Goal: Entertainment & Leisure: Consume media (video, audio)

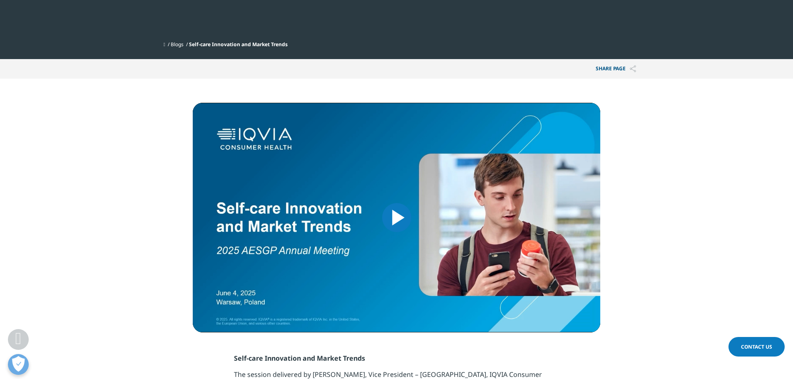
scroll to position [250, 0]
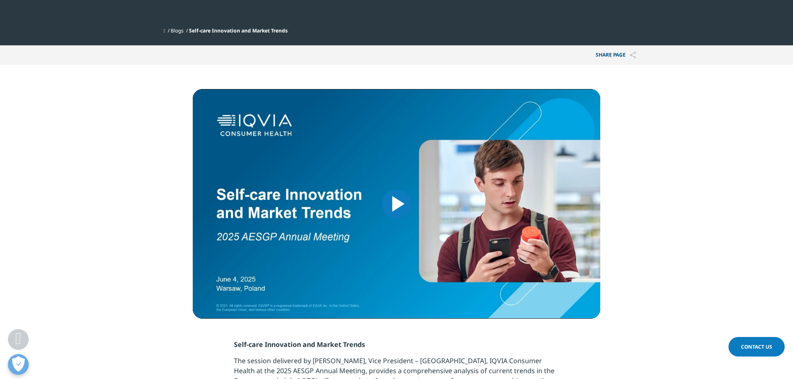
click at [397, 204] on span "Video Player" at bounding box center [397, 204] width 0 height 0
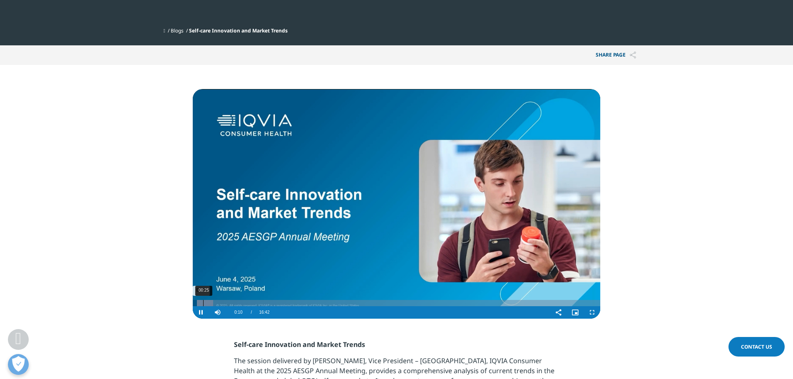
click at [203, 305] on div "00:25" at bounding box center [203, 303] width 0 height 6
click at [199, 313] on span "Video Player" at bounding box center [201, 313] width 17 height 0
click at [199, 304] on div "00:15" at bounding box center [199, 303] width 0 height 6
click at [153, 273] on section "Video Player is loading. Play Video Play Skip Backward Skip Forward Mute Curren…" at bounding box center [396, 192] width 793 height 254
click at [266, 304] on div "03:01" at bounding box center [266, 303] width 0 height 6
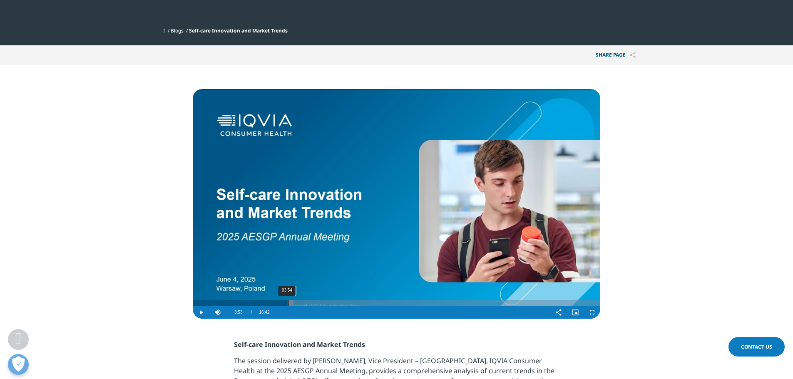
click at [288, 305] on div "Progress Bar" at bounding box center [279, 303] width 27 height 6
click at [310, 305] on div "04:49" at bounding box center [310, 303] width 0 height 6
click at [330, 305] on div "05:39" at bounding box center [330, 303] width 0 height 6
click at [348, 304] on div "Progress Bar" at bounding box center [337, 303] width 37 height 6
click at [359, 302] on div "06:49" at bounding box center [359, 303] width 0 height 6
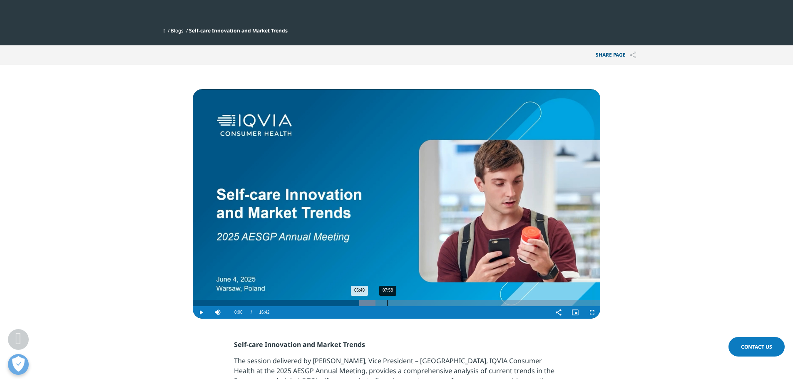
click at [387, 305] on div "07:58" at bounding box center [387, 303] width 0 height 6
click at [406, 305] on div "08:45" at bounding box center [406, 303] width 0 height 6
click at [432, 303] on div "09:48" at bounding box center [432, 303] width 0 height 6
click at [447, 303] on div "Loaded : 59.82% 10:22 09:48" at bounding box center [396, 303] width 407 height 6
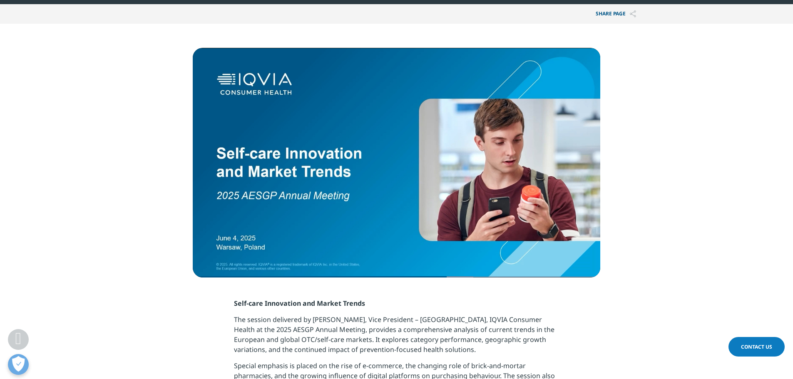
scroll to position [291, 0]
